Goal: Use online tool/utility: Utilize a website feature to perform a specific function

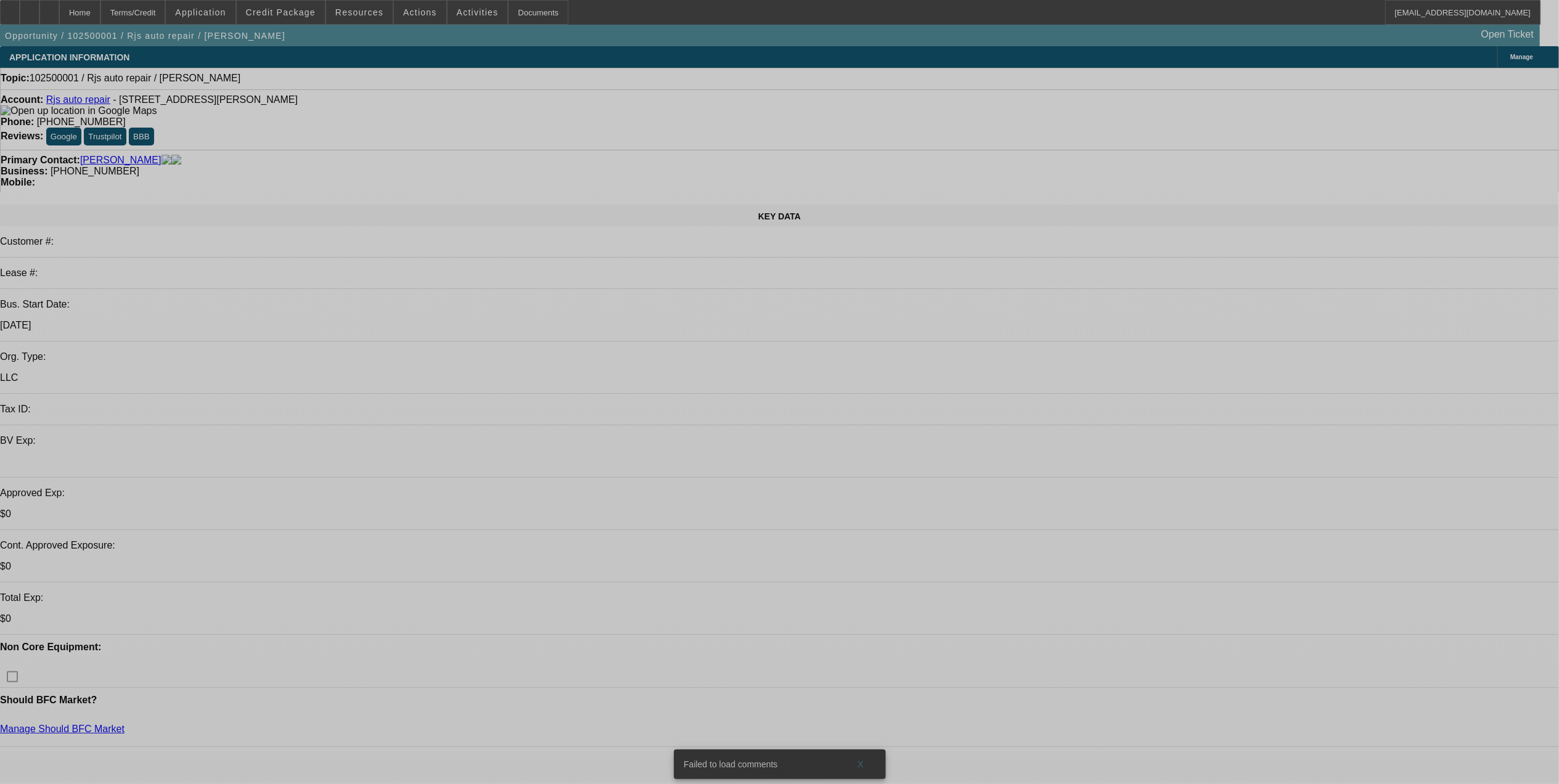
select select "0"
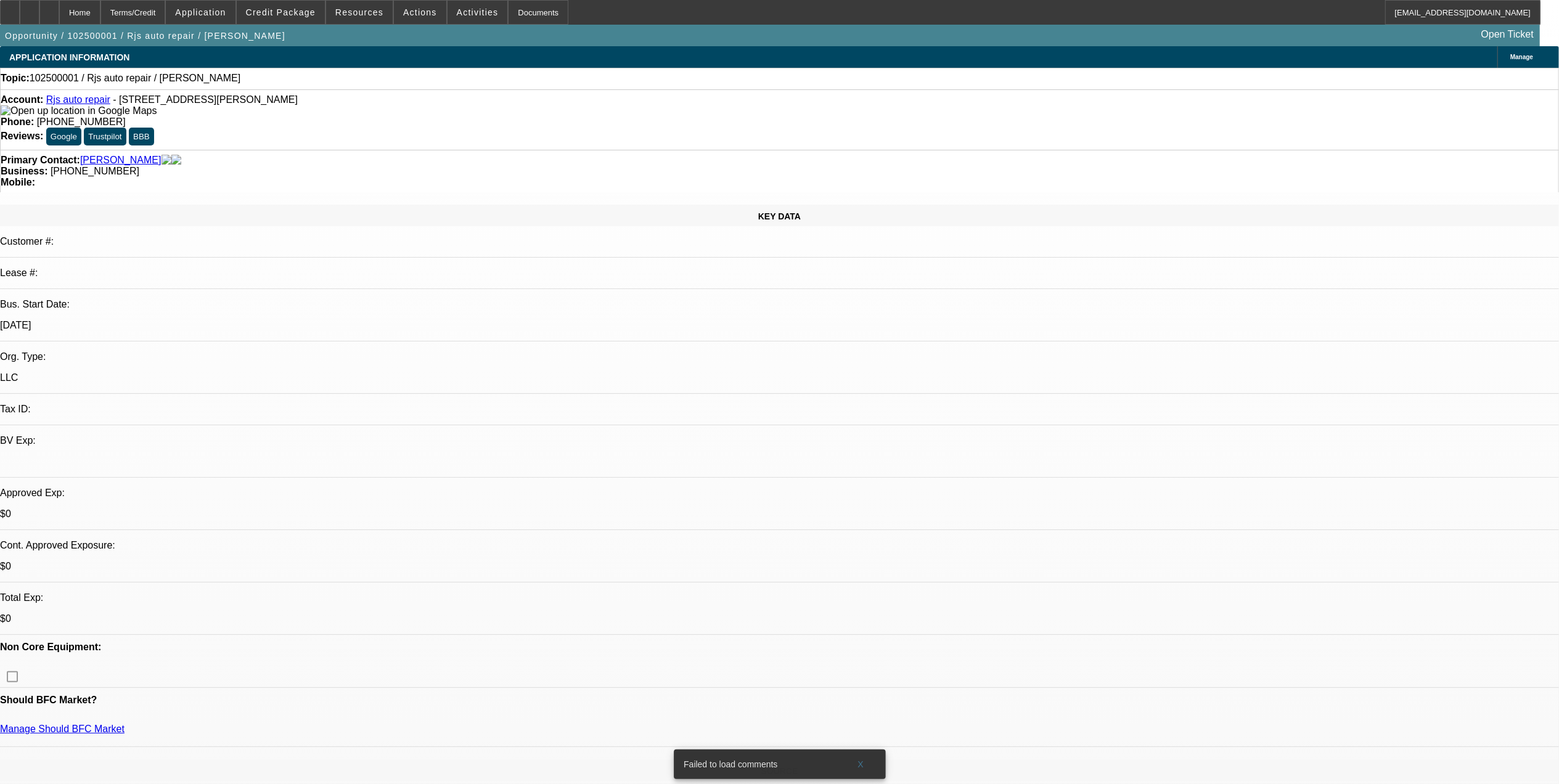
select select "2"
select select "0.1"
select select "1"
select select "2"
select select "4"
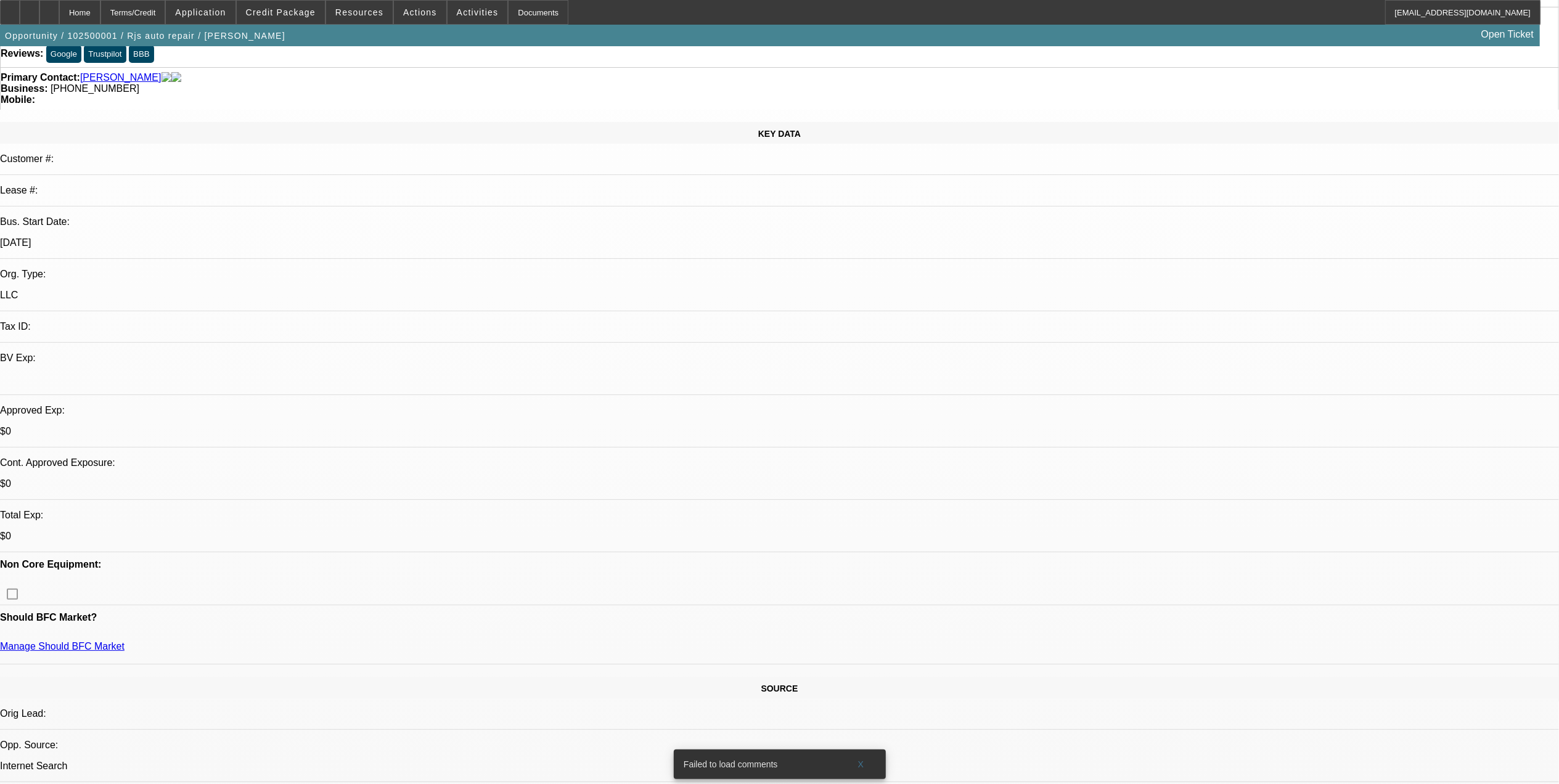
scroll to position [82, 0]
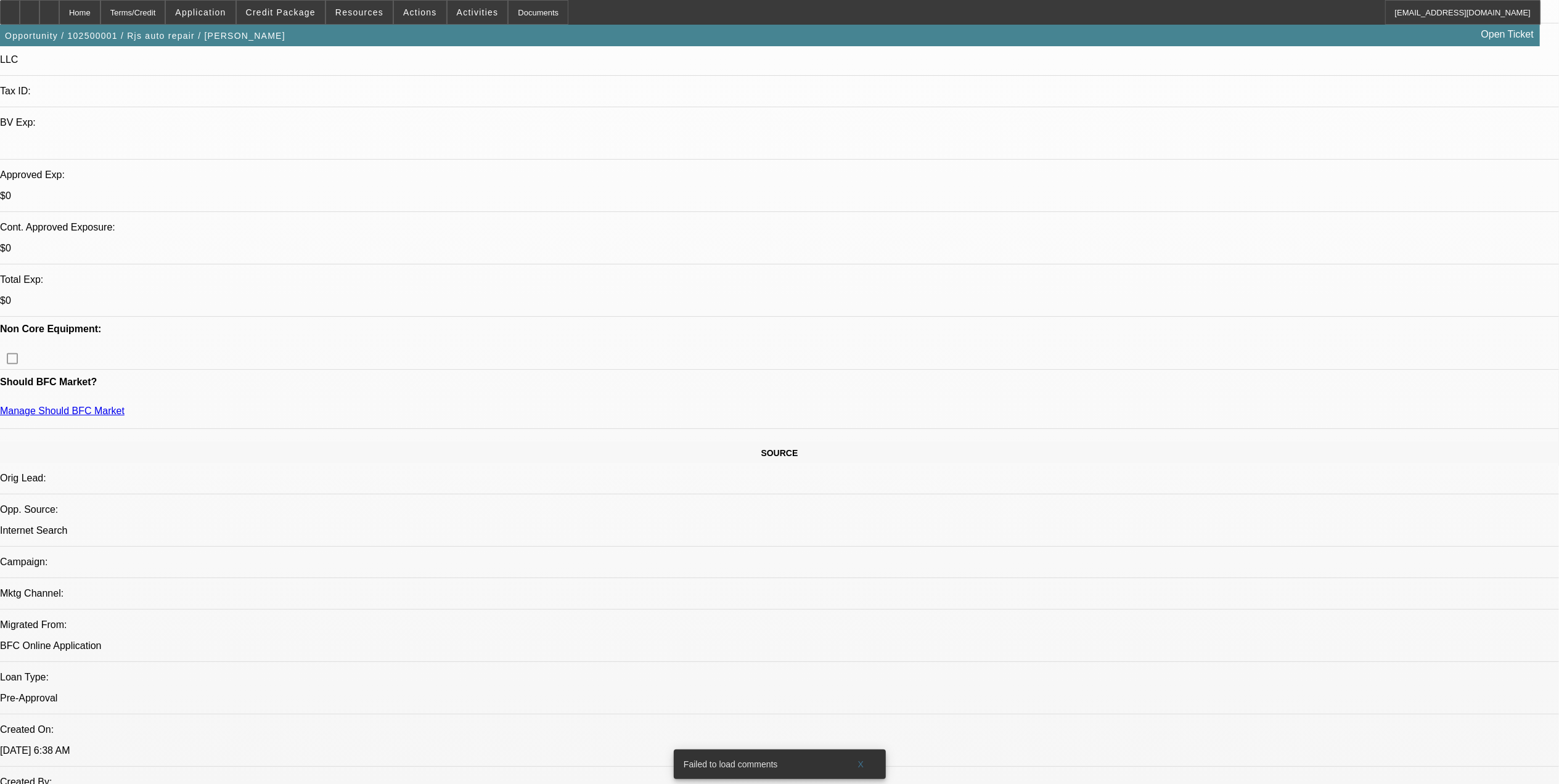
scroll to position [328, 0]
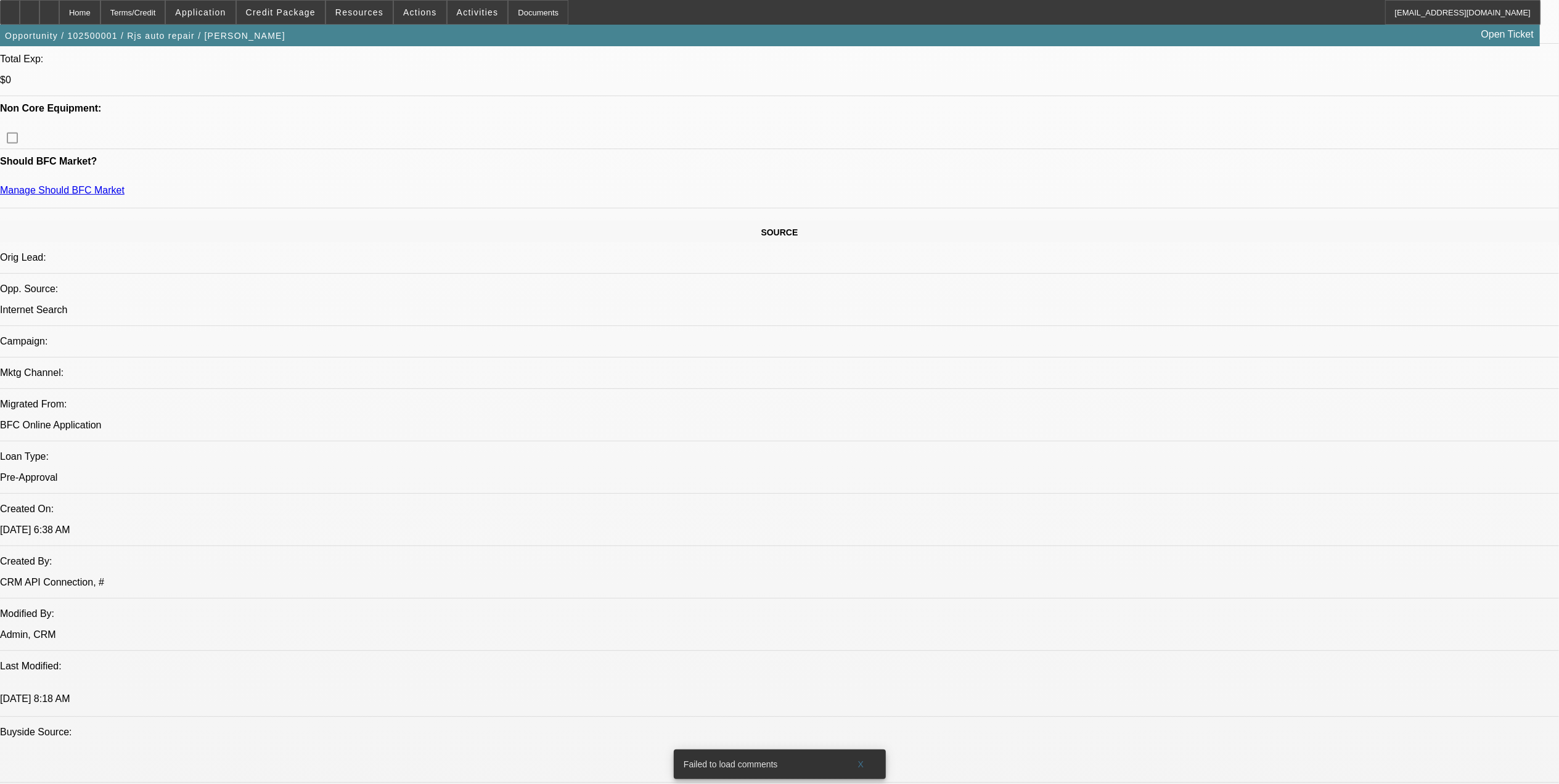
scroll to position [657, 0]
